Goal: Find specific page/section: Find specific page/section

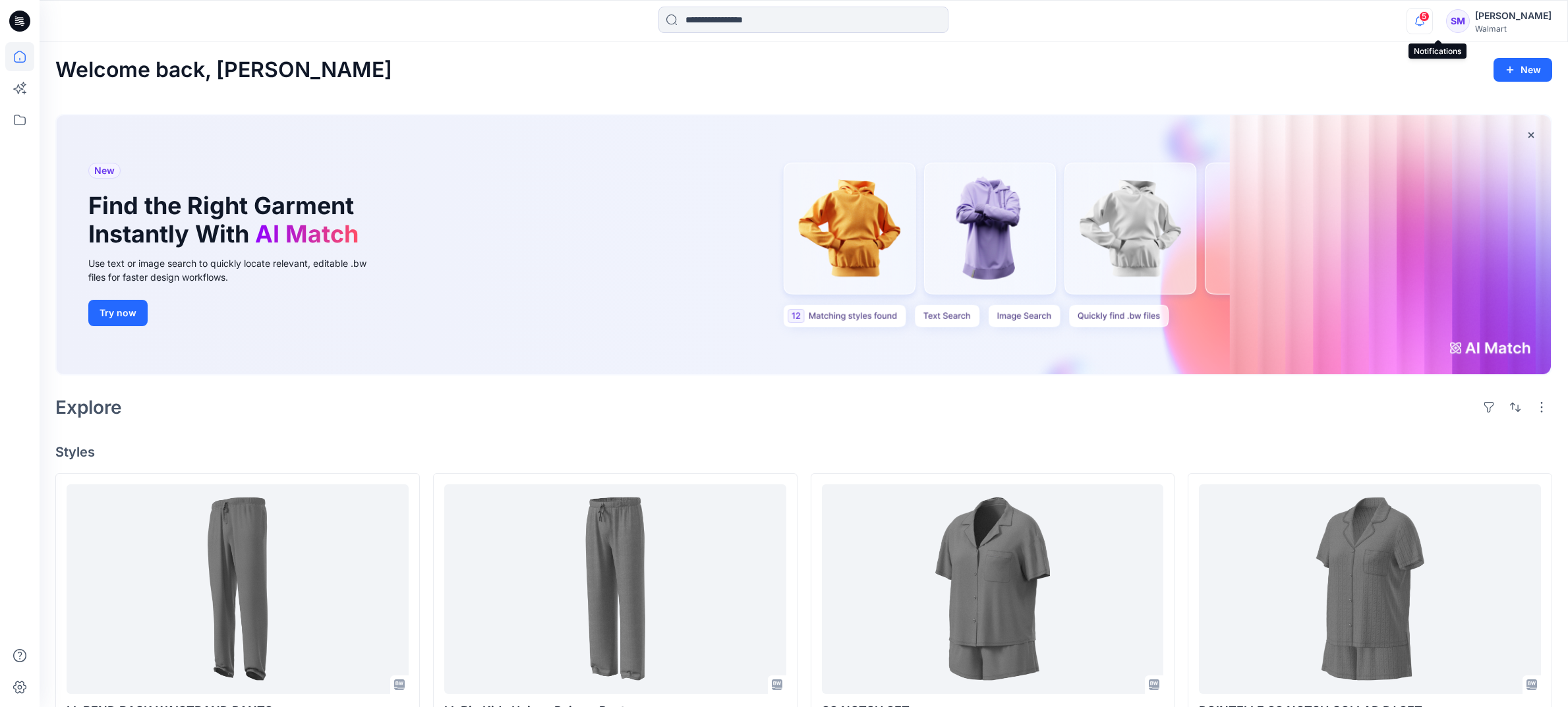
click at [1432, 21] on icon "button" at bounding box center [1419, 21] width 25 height 26
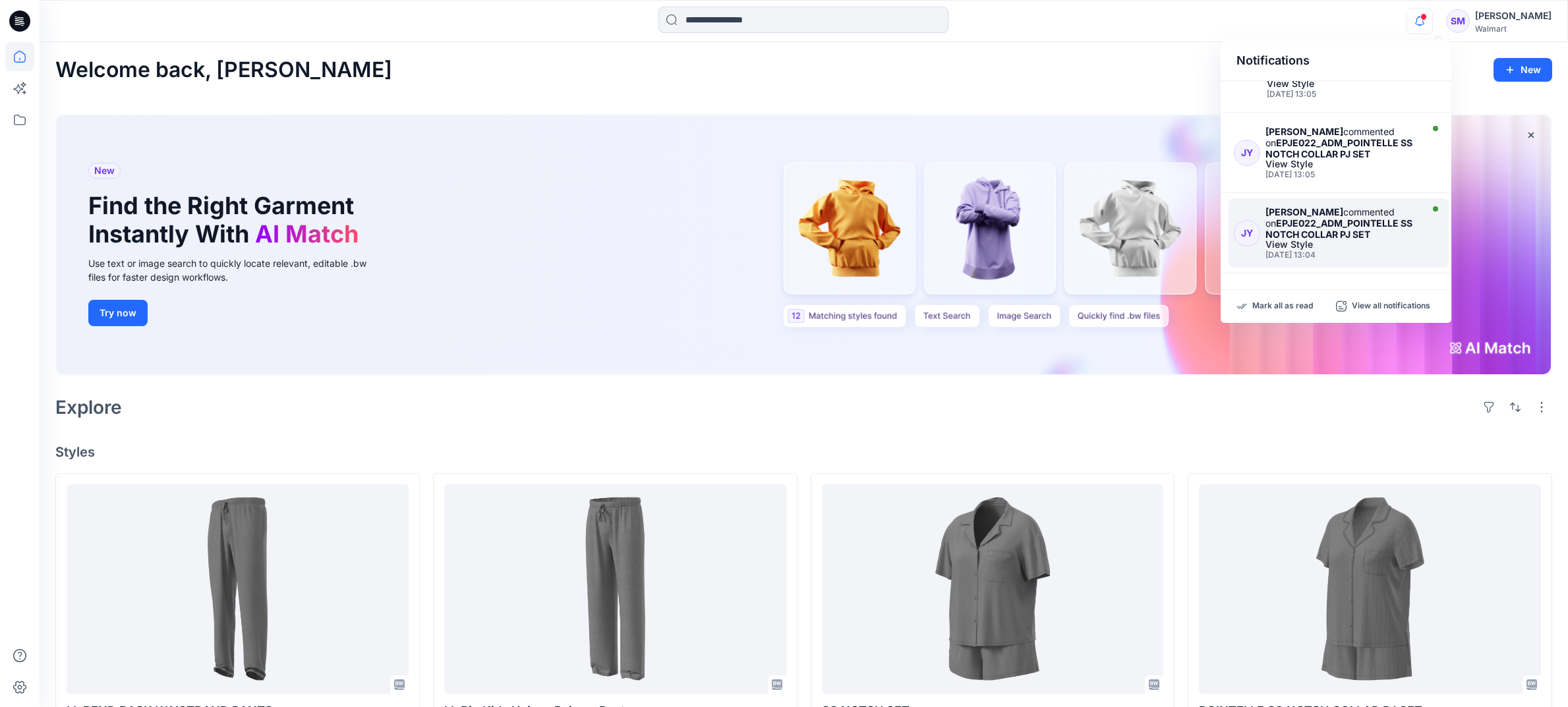
scroll to position [650, 0]
click at [16, 59] on icon at bounding box center [19, 57] width 29 height 29
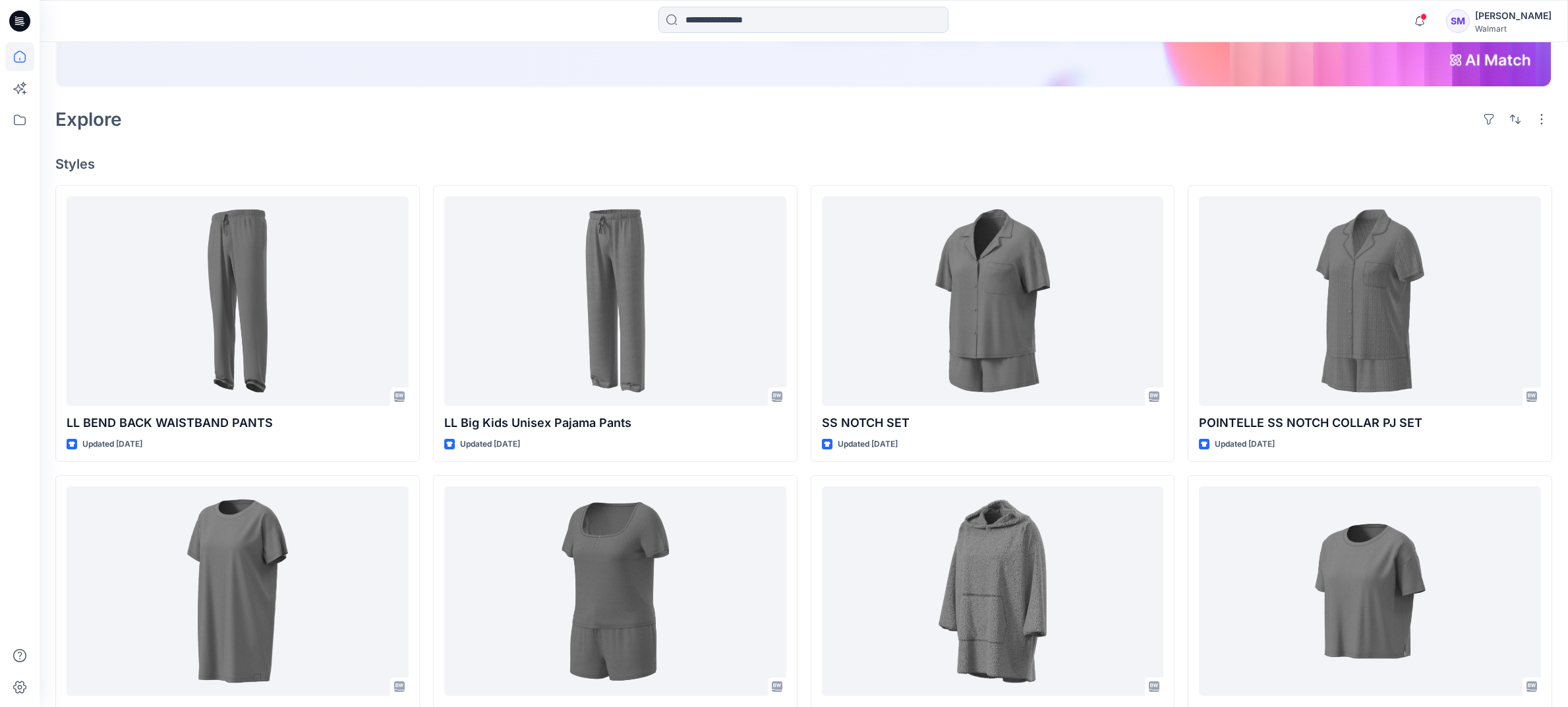
scroll to position [0, 0]
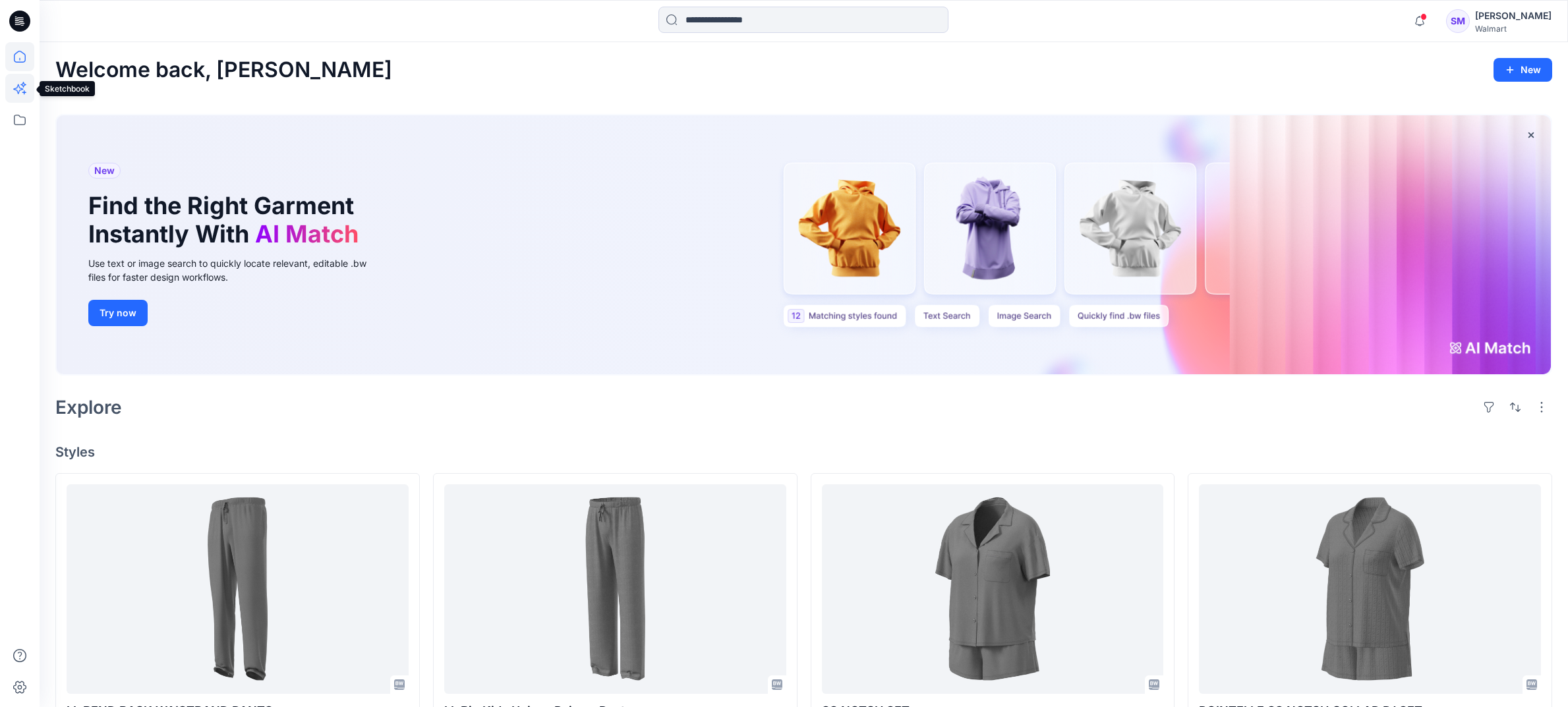
click at [16, 89] on icon at bounding box center [19, 88] width 29 height 29
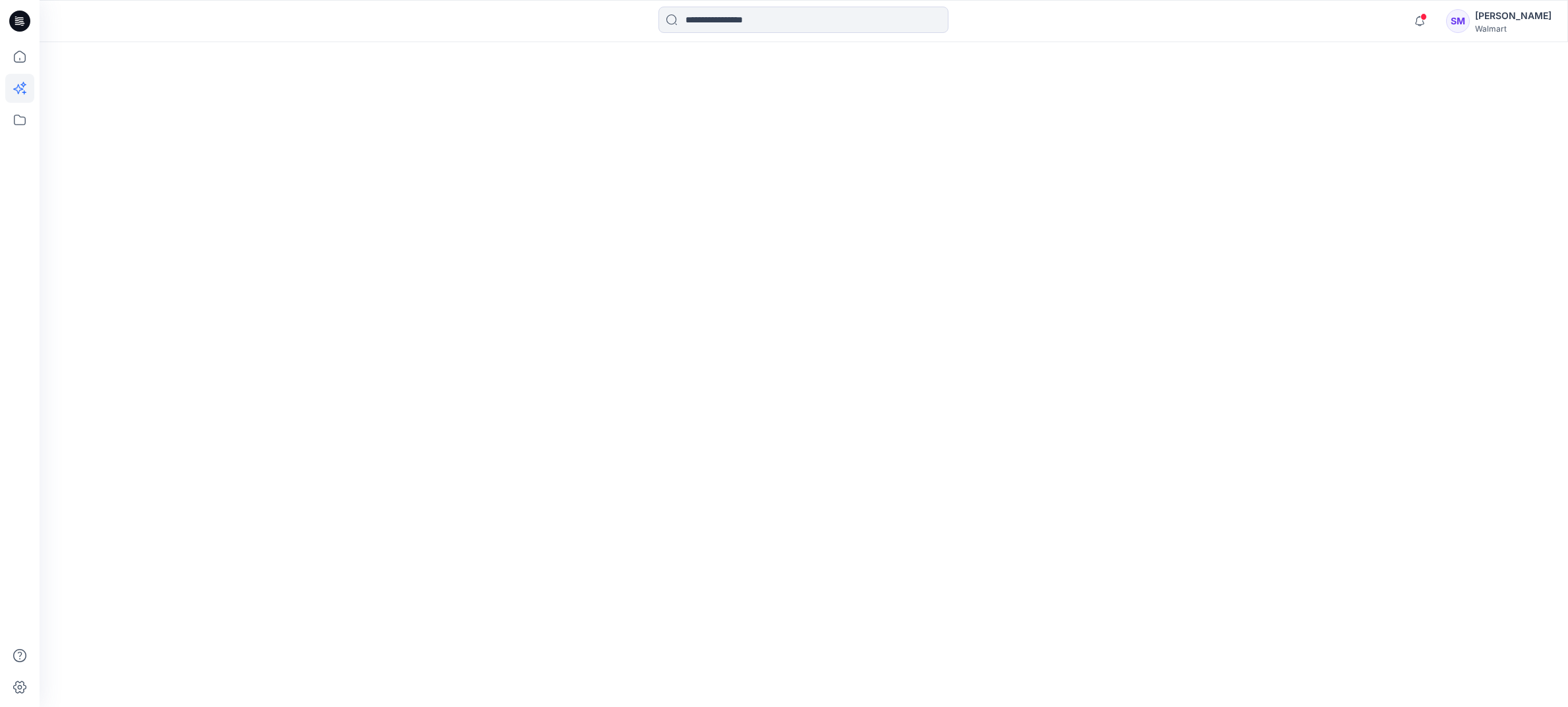
scroll to position [683, 0]
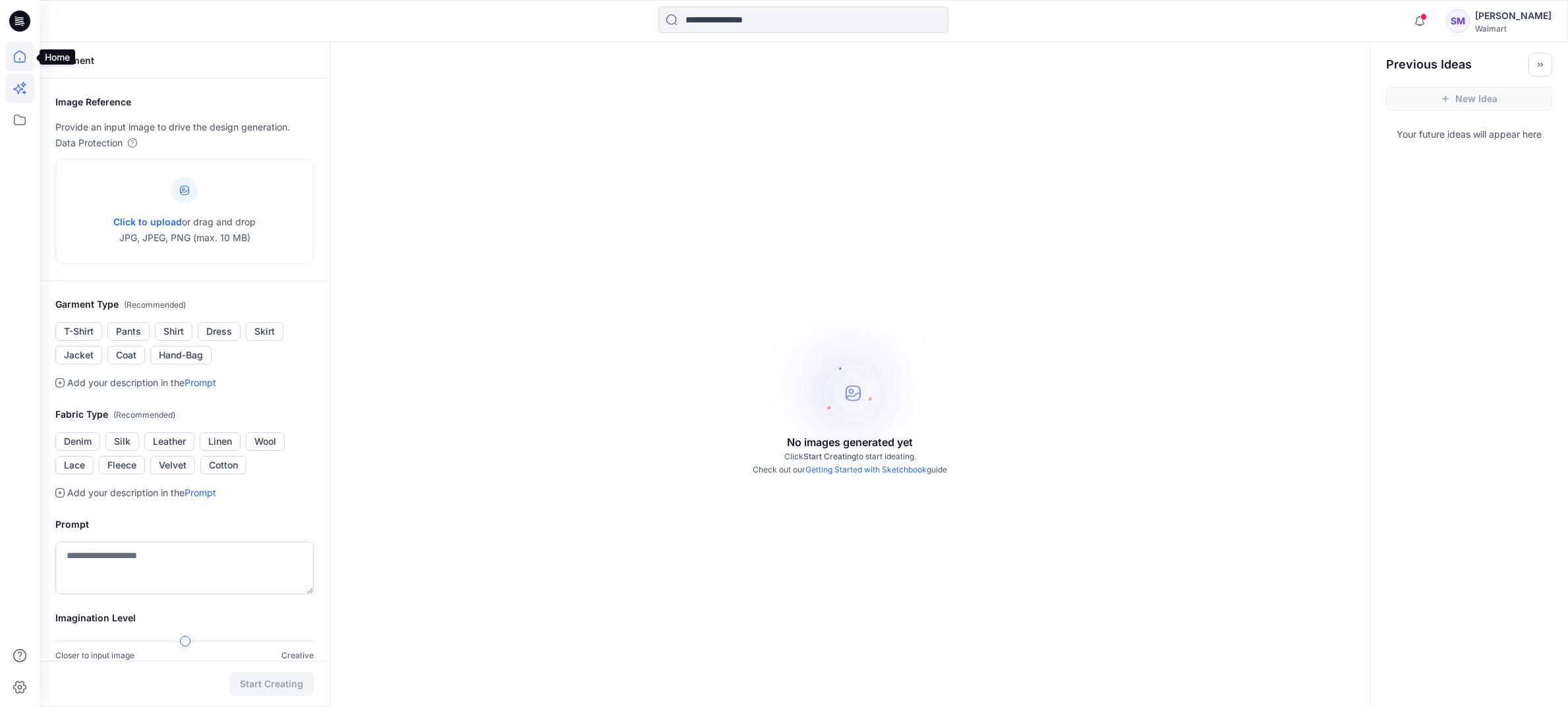
click at [16, 69] on icon at bounding box center [19, 57] width 29 height 29
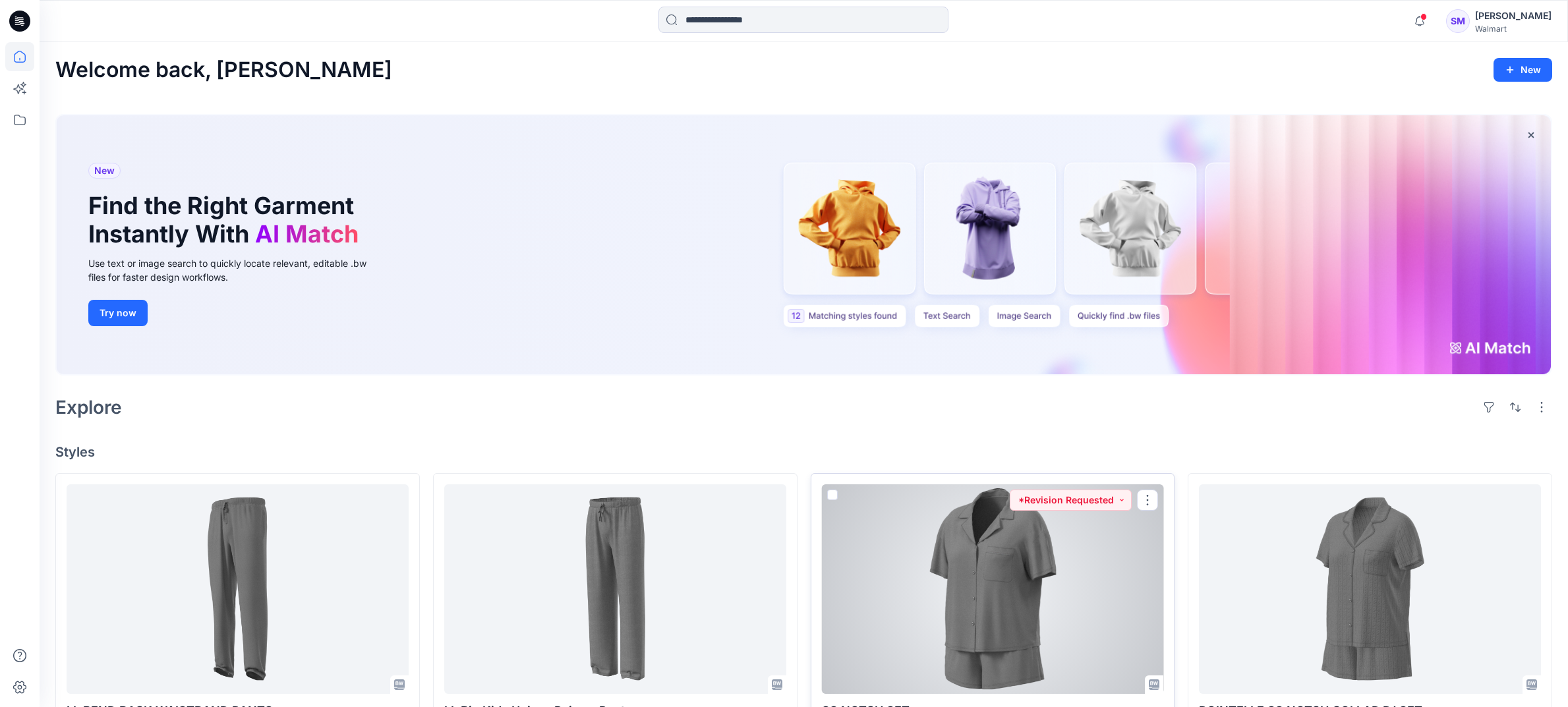
click at [974, 618] on div at bounding box center [993, 589] width 342 height 210
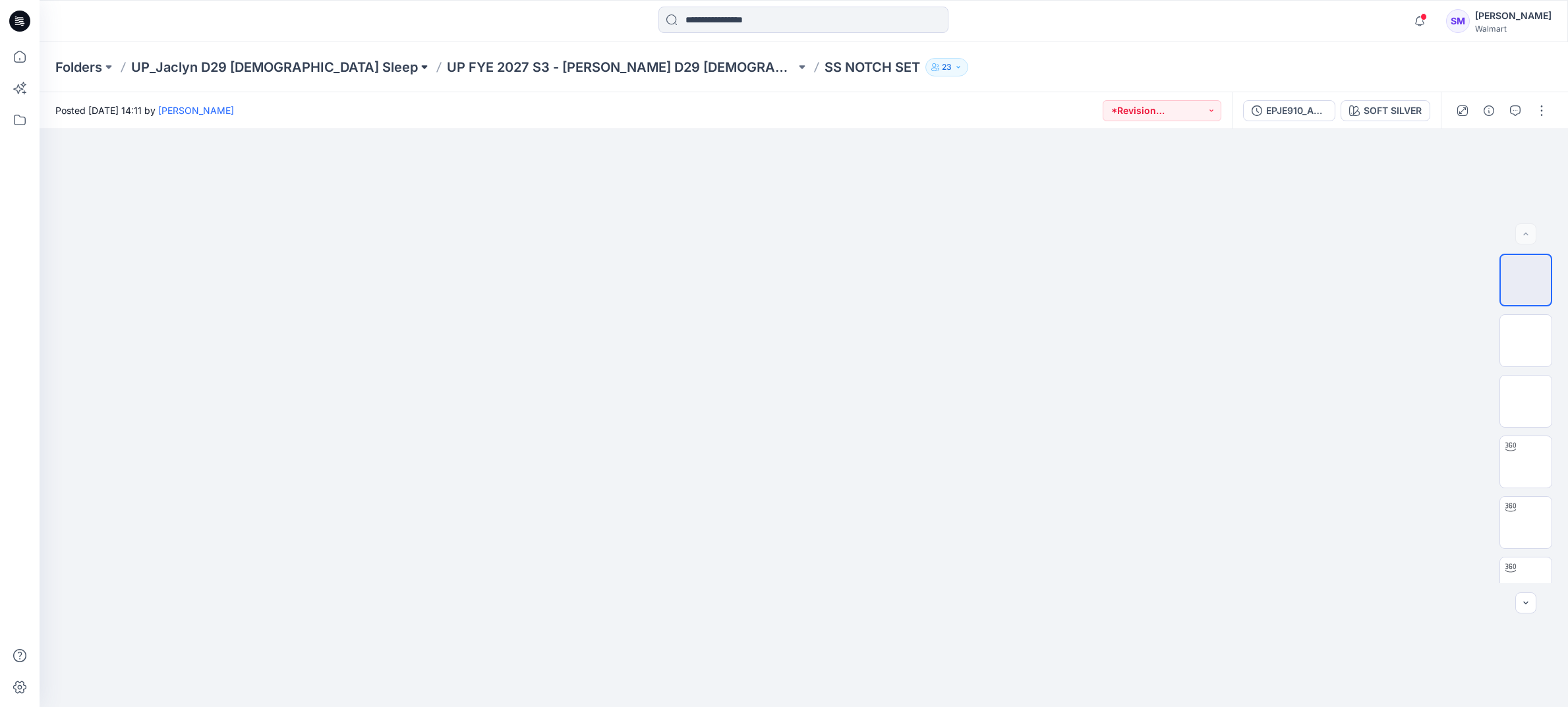
click at [418, 65] on button at bounding box center [425, 67] width 13 height 19
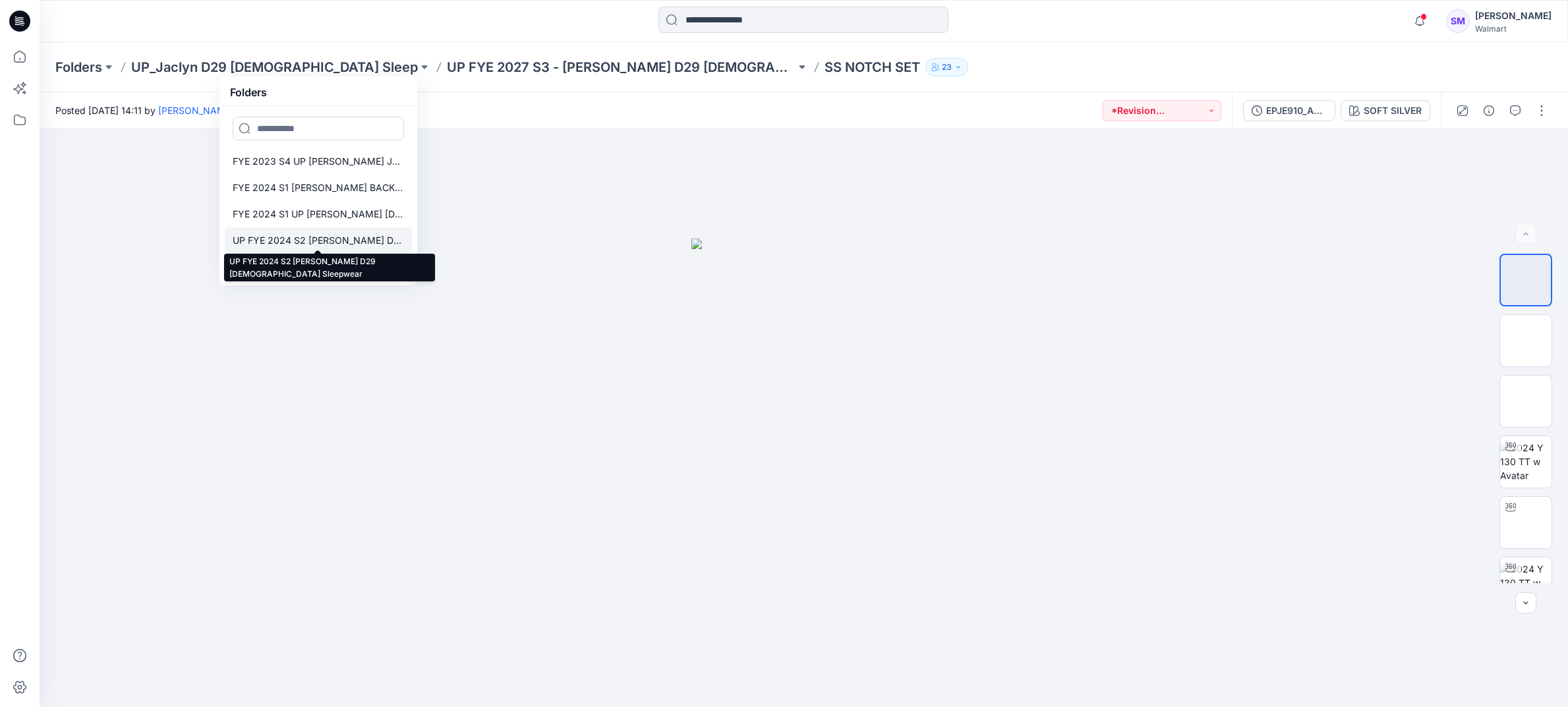
click at [339, 238] on p "UP FYE 2024 S2 [PERSON_NAME] D29 [DEMOGRAPHIC_DATA] Sleepwear" at bounding box center [318, 240] width 171 height 16
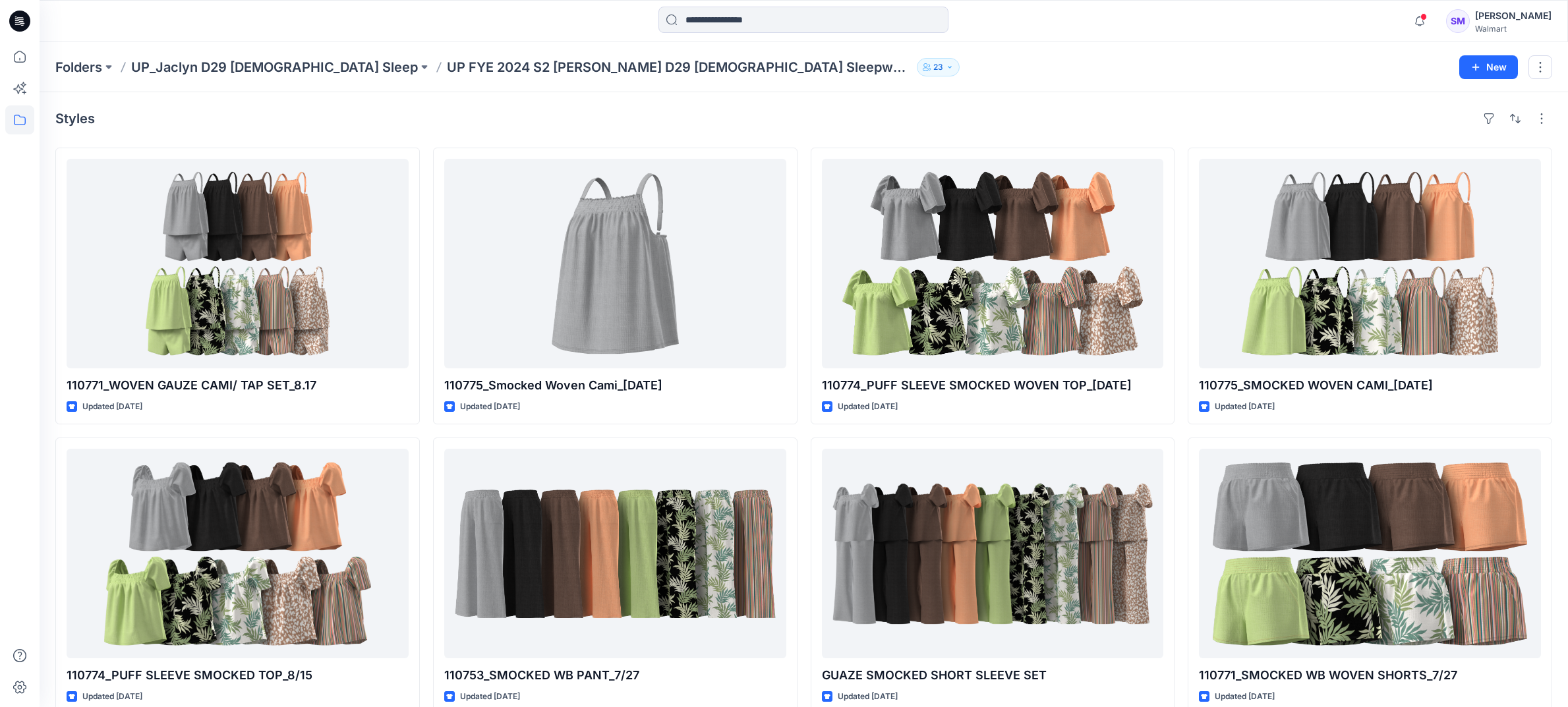
click at [447, 61] on p "UP FYE 2024 S2 [PERSON_NAME] D29 [DEMOGRAPHIC_DATA] Sleepwear" at bounding box center [679, 67] width 465 height 19
click at [418, 67] on button at bounding box center [425, 67] width 13 height 19
